Goal: Task Accomplishment & Management: Use online tool/utility

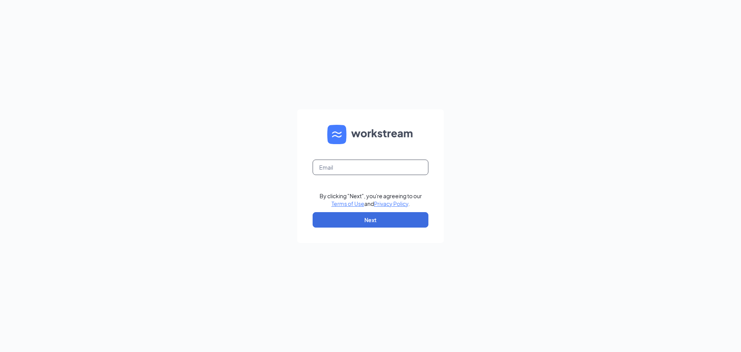
click at [385, 164] on input "text" at bounding box center [371, 166] width 116 height 15
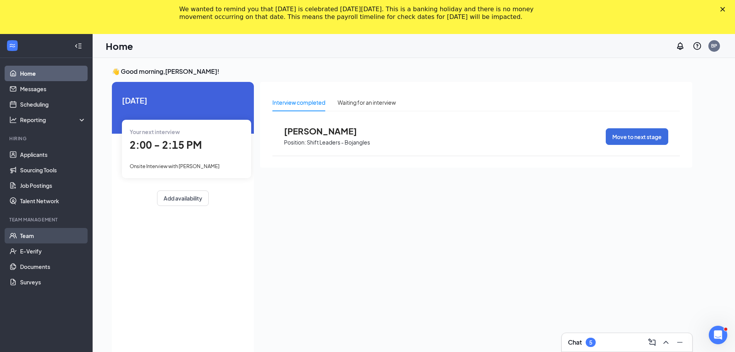
click at [61, 239] on link "Team" at bounding box center [53, 235] width 66 height 15
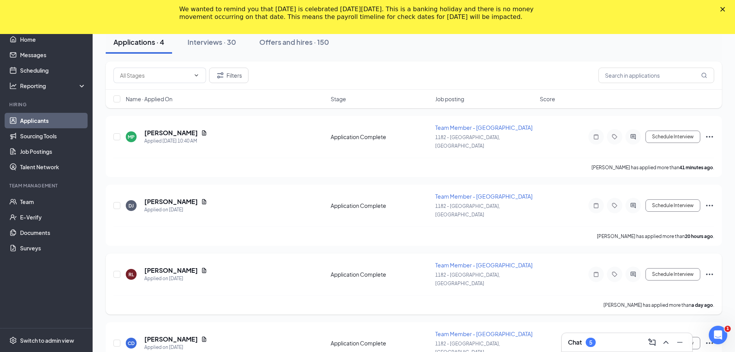
scroll to position [74, 0]
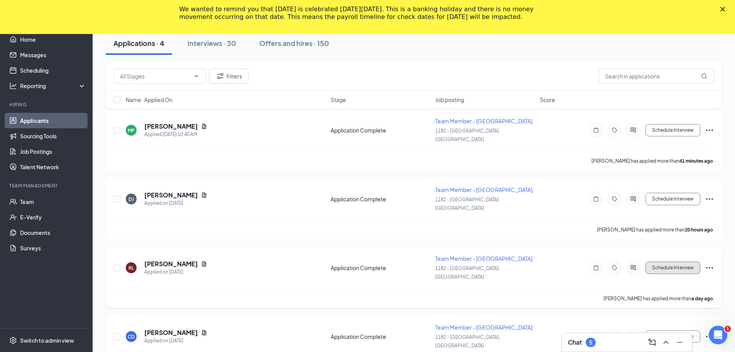
click at [683, 261] on button "Schedule Interview" at bounding box center [673, 267] width 55 height 12
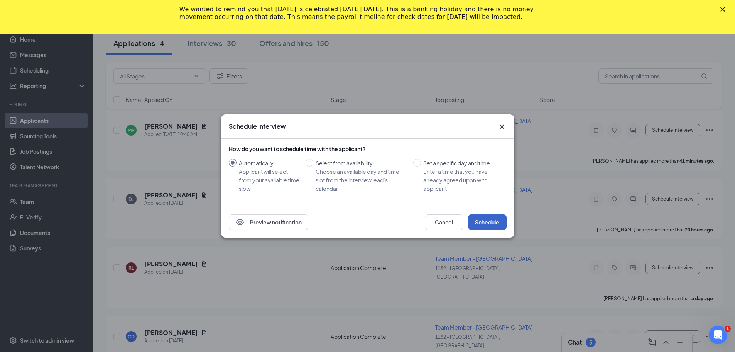
click at [491, 222] on button "Schedule" at bounding box center [487, 221] width 39 height 15
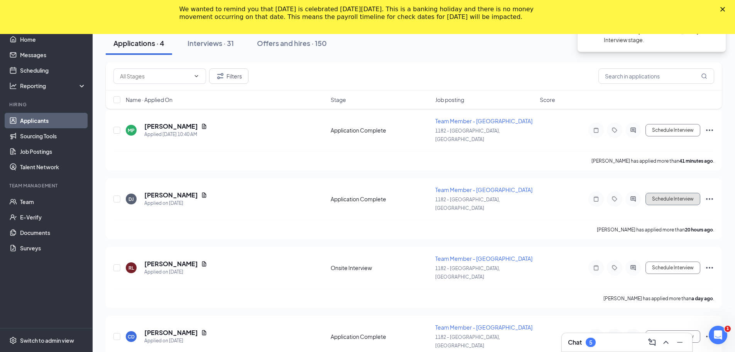
click at [653, 193] on button "Schedule Interview" at bounding box center [673, 199] width 55 height 12
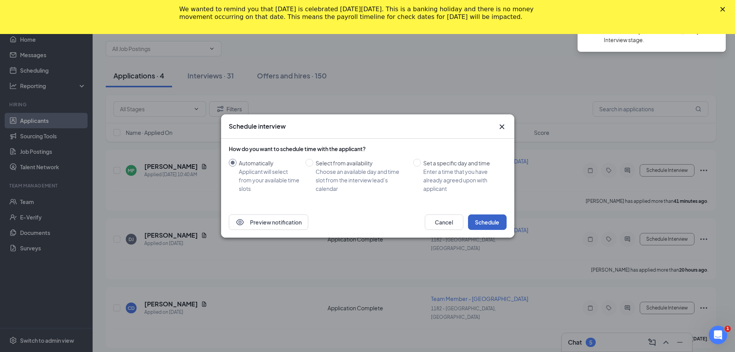
click at [503, 219] on button "Schedule" at bounding box center [487, 221] width 39 height 15
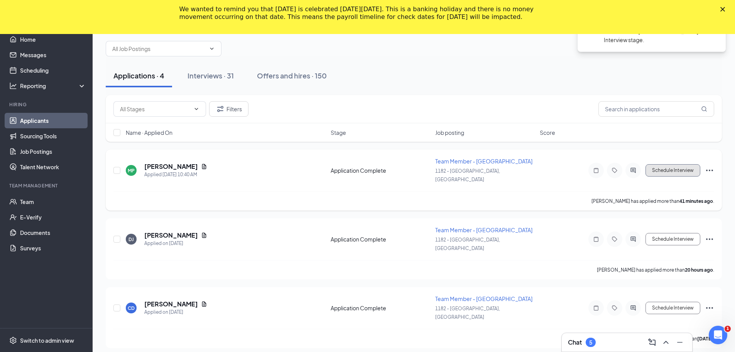
click at [647, 166] on button "Schedule Interview" at bounding box center [673, 170] width 55 height 12
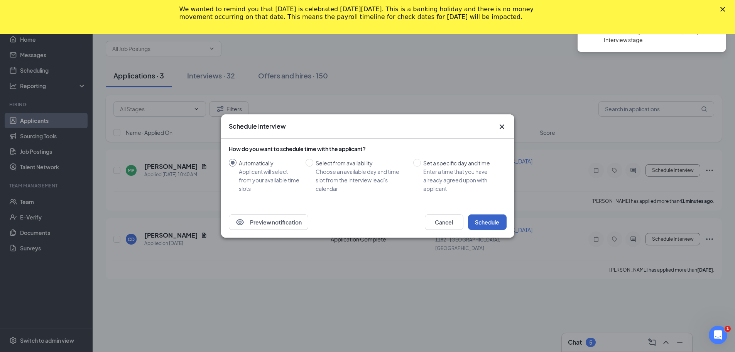
click at [484, 217] on button "Schedule" at bounding box center [487, 221] width 39 height 15
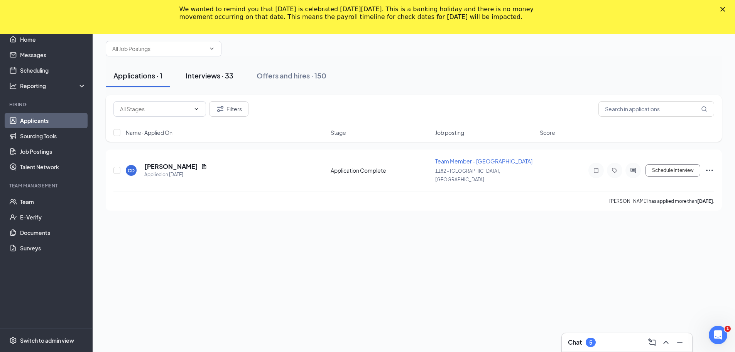
click at [199, 81] on button "Interviews · 33" at bounding box center [209, 75] width 63 height 23
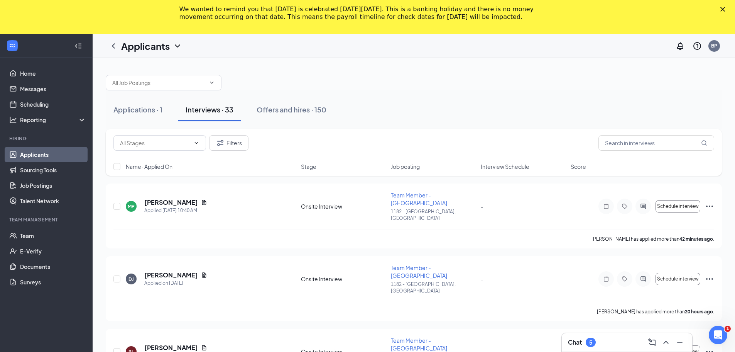
click at [44, 153] on link "Applicants" at bounding box center [53, 154] width 66 height 15
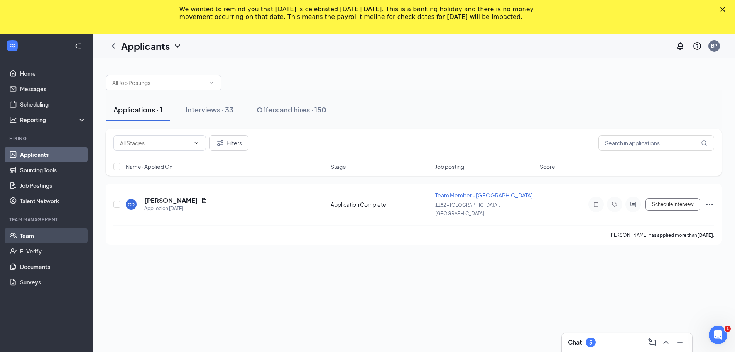
click at [21, 229] on link "Team" at bounding box center [53, 235] width 66 height 15
